Goal: Transaction & Acquisition: Subscribe to service/newsletter

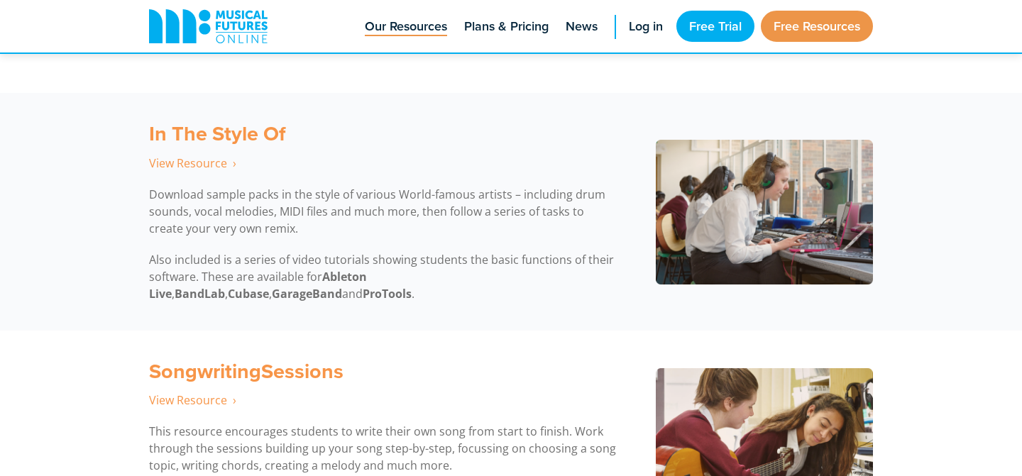
scroll to position [3866, 0]
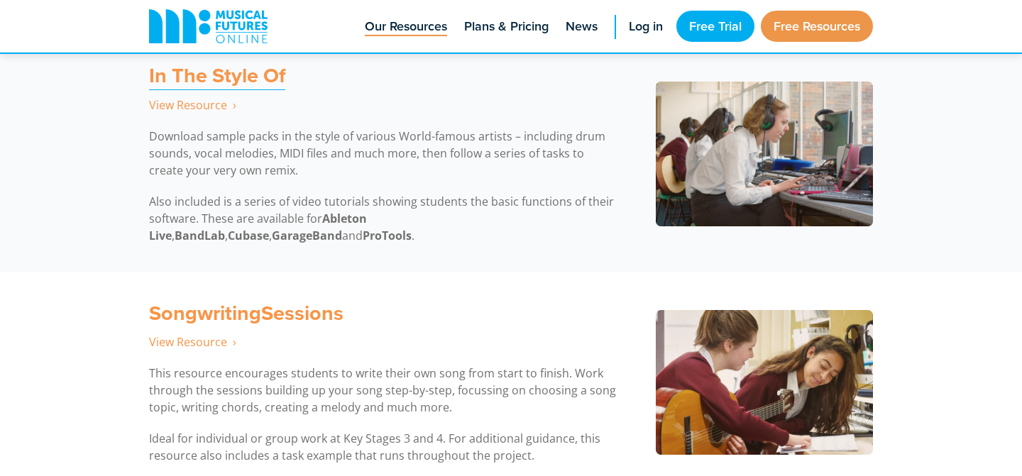
click at [243, 73] on strong "In The Style Of" at bounding box center [217, 75] width 136 height 30
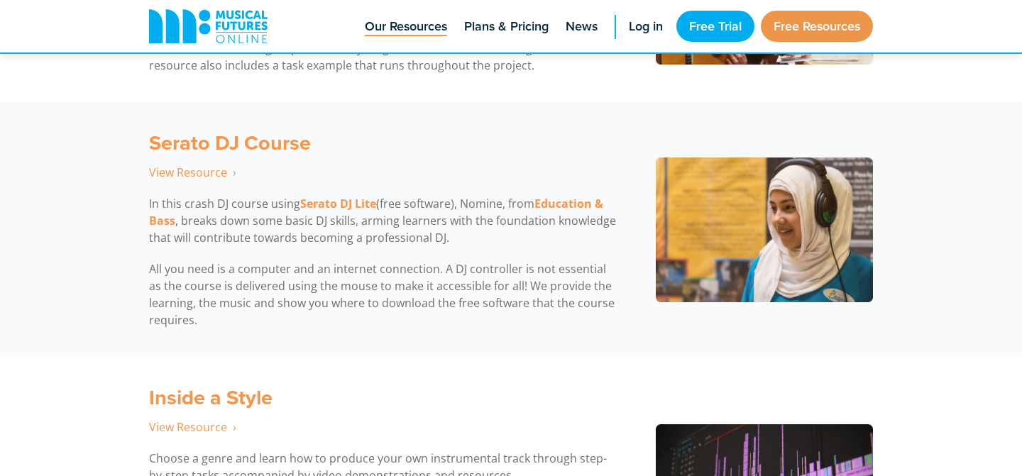
scroll to position [4251, 0]
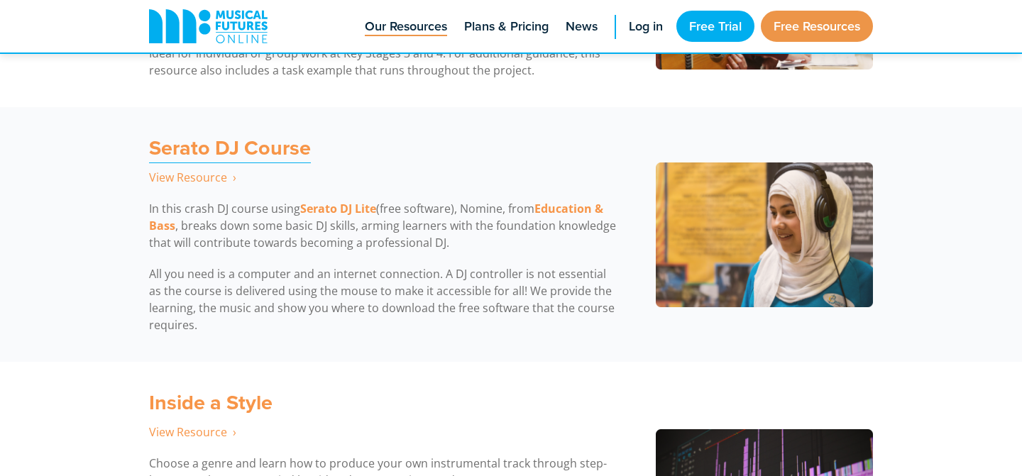
click at [236, 146] on span "Serato DJ Course" at bounding box center [230, 148] width 162 height 30
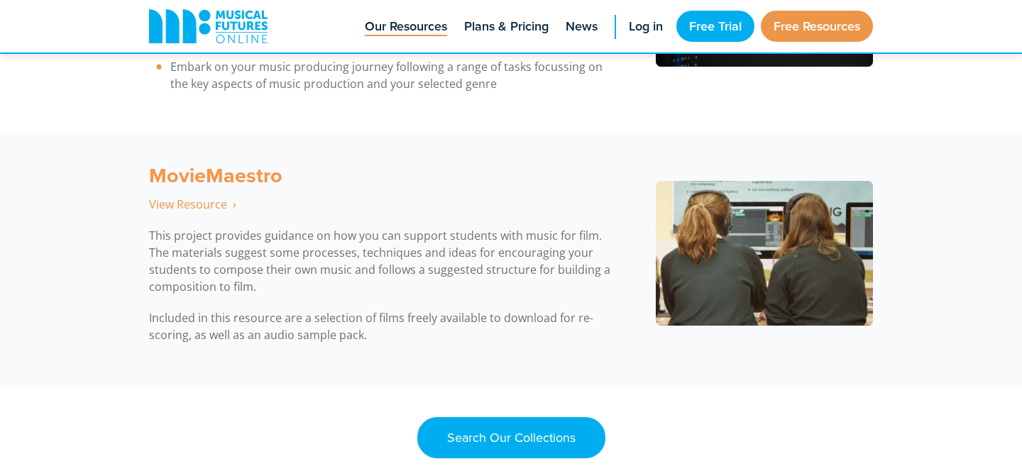
scroll to position [4754, 0]
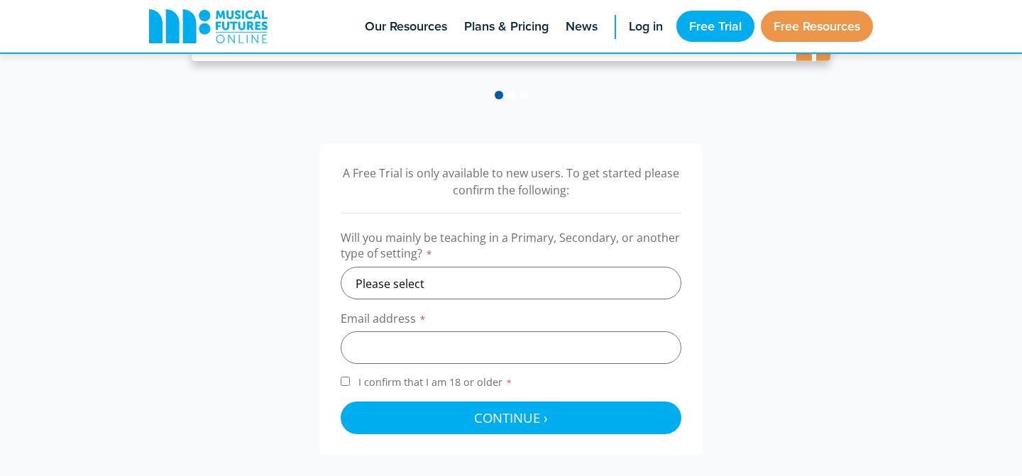
scroll to position [402, 0]
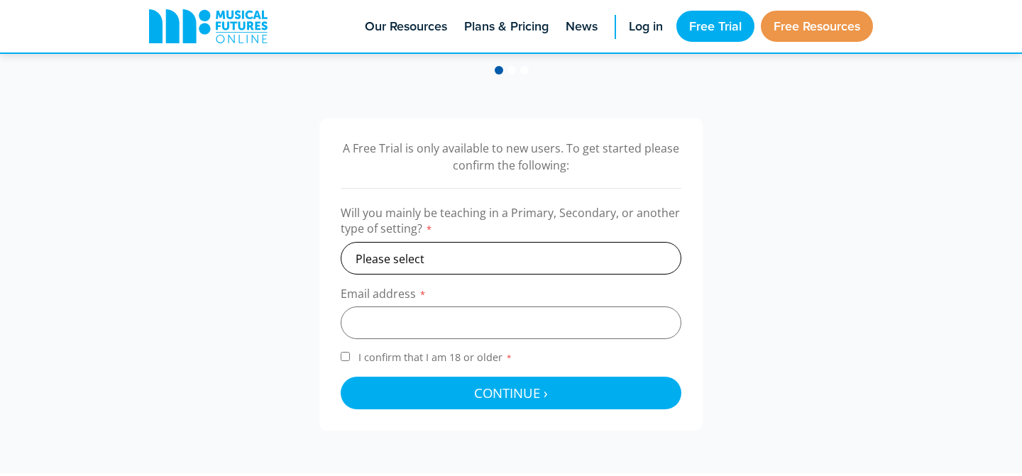
click at [462, 255] on select "Please select Primary Secondary Other" at bounding box center [511, 258] width 341 height 33
select select "secondary"
click at [341, 242] on select "Please select Primary Secondary Other" at bounding box center [511, 258] width 341 height 33
click at [431, 324] on input "email" at bounding box center [511, 323] width 341 height 33
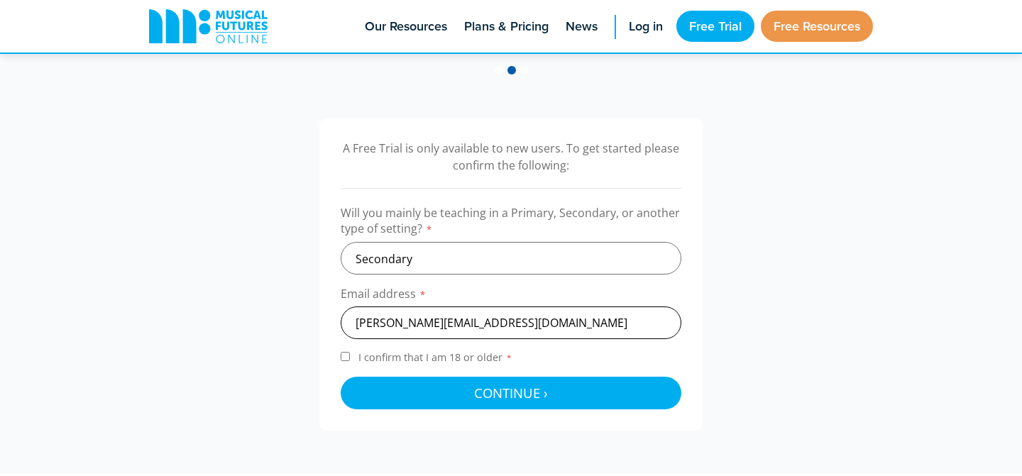
type input "kelly.mcguinness3@det.nsw.edu.au"
click at [387, 353] on span "I confirm that I am 18 or older *" at bounding box center [435, 357] width 160 height 13
click at [350, 353] on input "I confirm that I am 18 or older *" at bounding box center [345, 356] width 9 height 9
checkbox input "true"
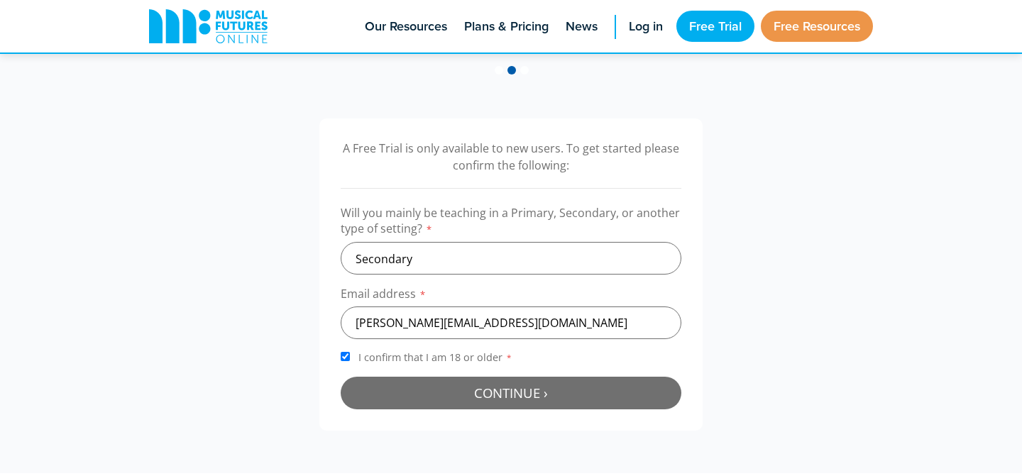
click at [405, 394] on button "Continue › Checking your details..." at bounding box center [511, 393] width 341 height 33
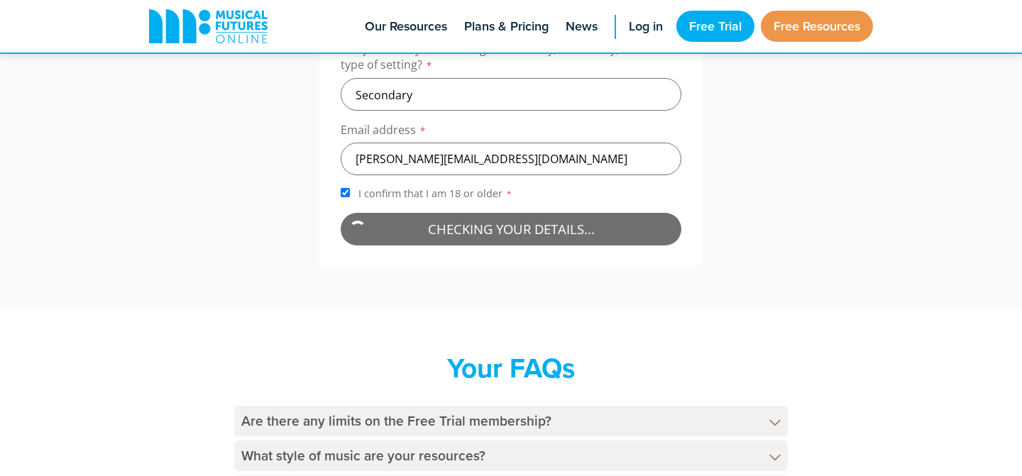
scroll to position [567, 0]
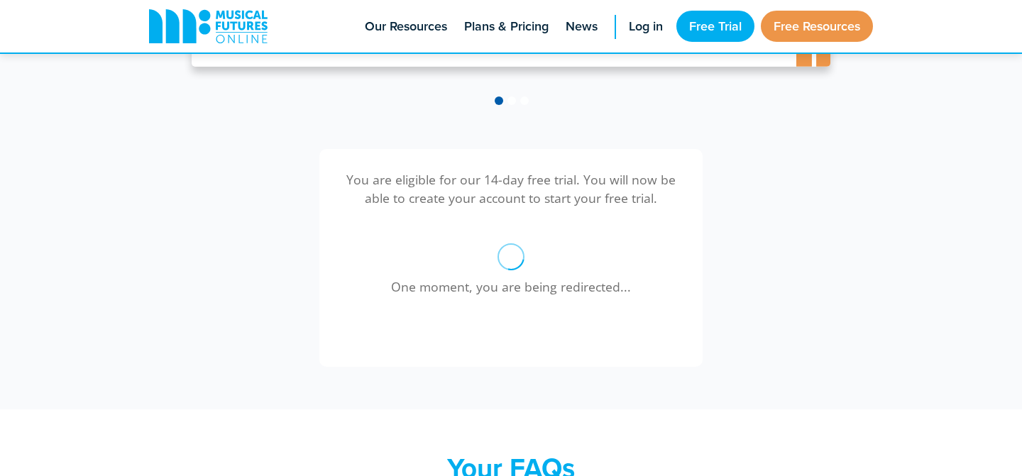
scroll to position [368, 0]
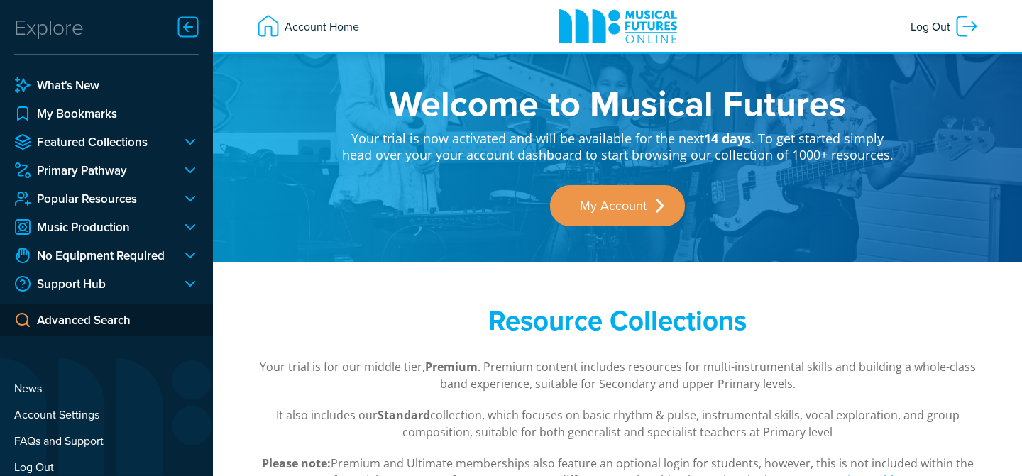
click at [504, 374] on p "Your trial is for our middle tier, Premium . Premium content includes resources…" at bounding box center [617, 375] width 724 height 34
